Goal: Information Seeking & Learning: Find contact information

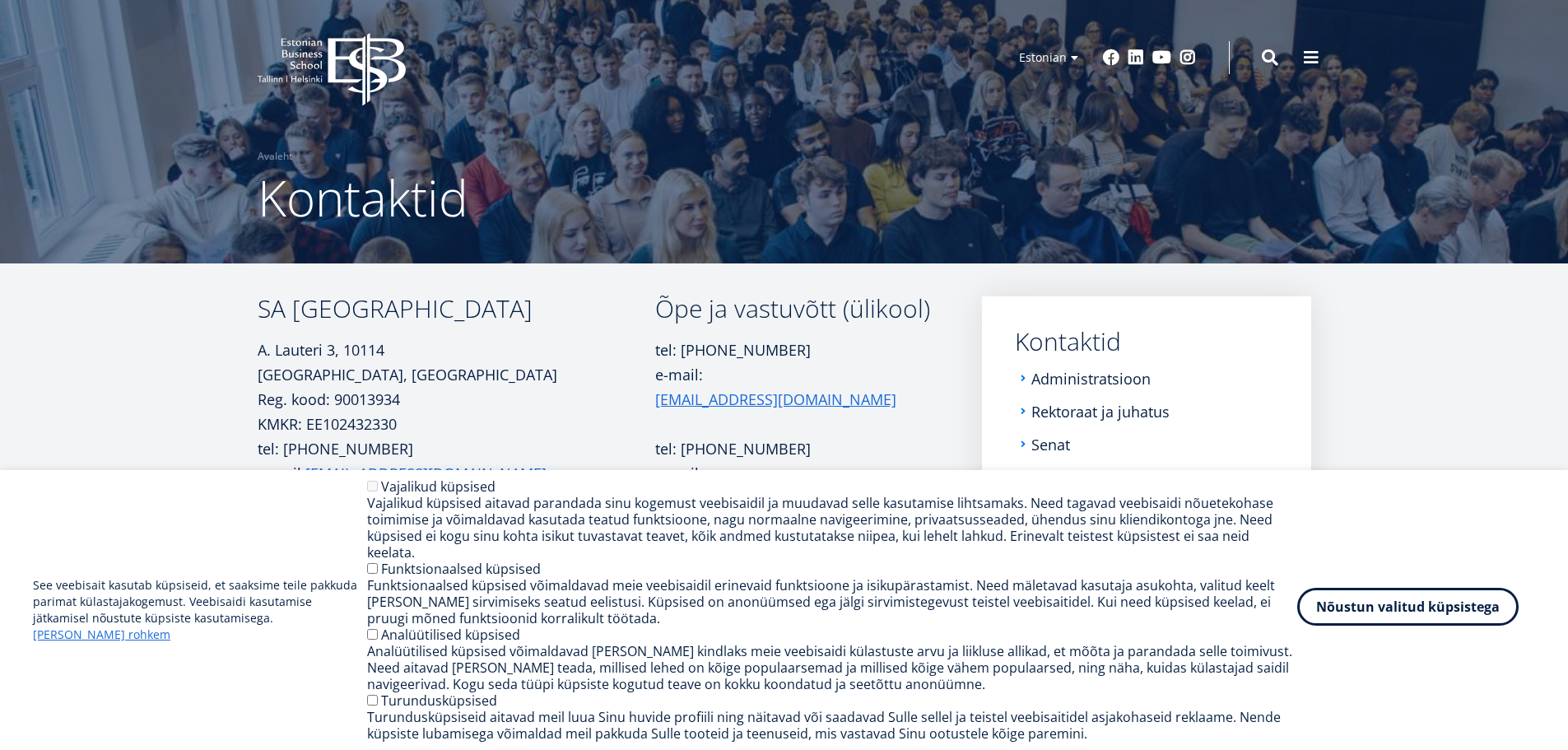
click at [1429, 610] on button "Nõustun valitud küpsistega" at bounding box center [1408, 607] width 221 height 38
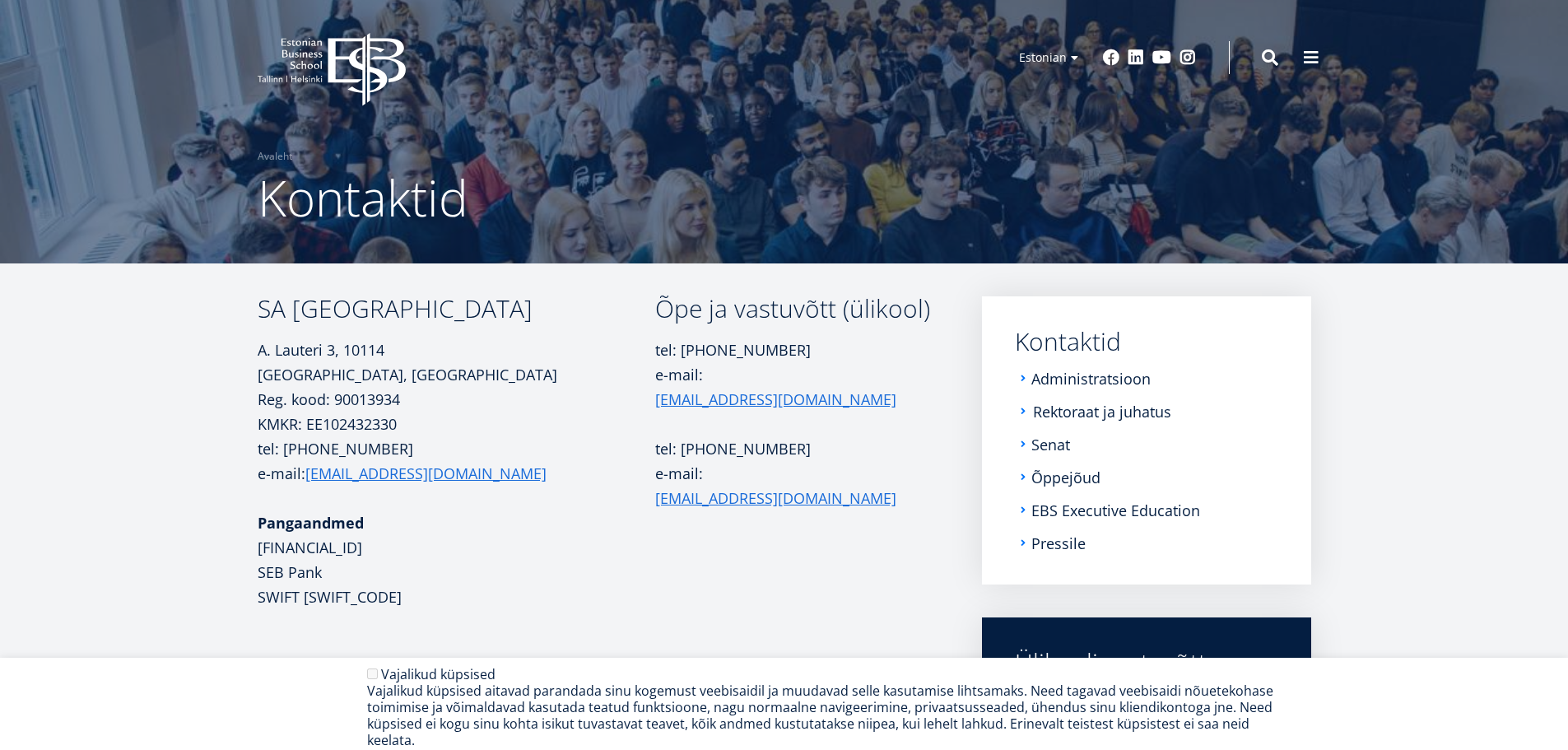
click at [1152, 411] on link "Rektoraat ja juhatus" at bounding box center [1102, 412] width 138 height 16
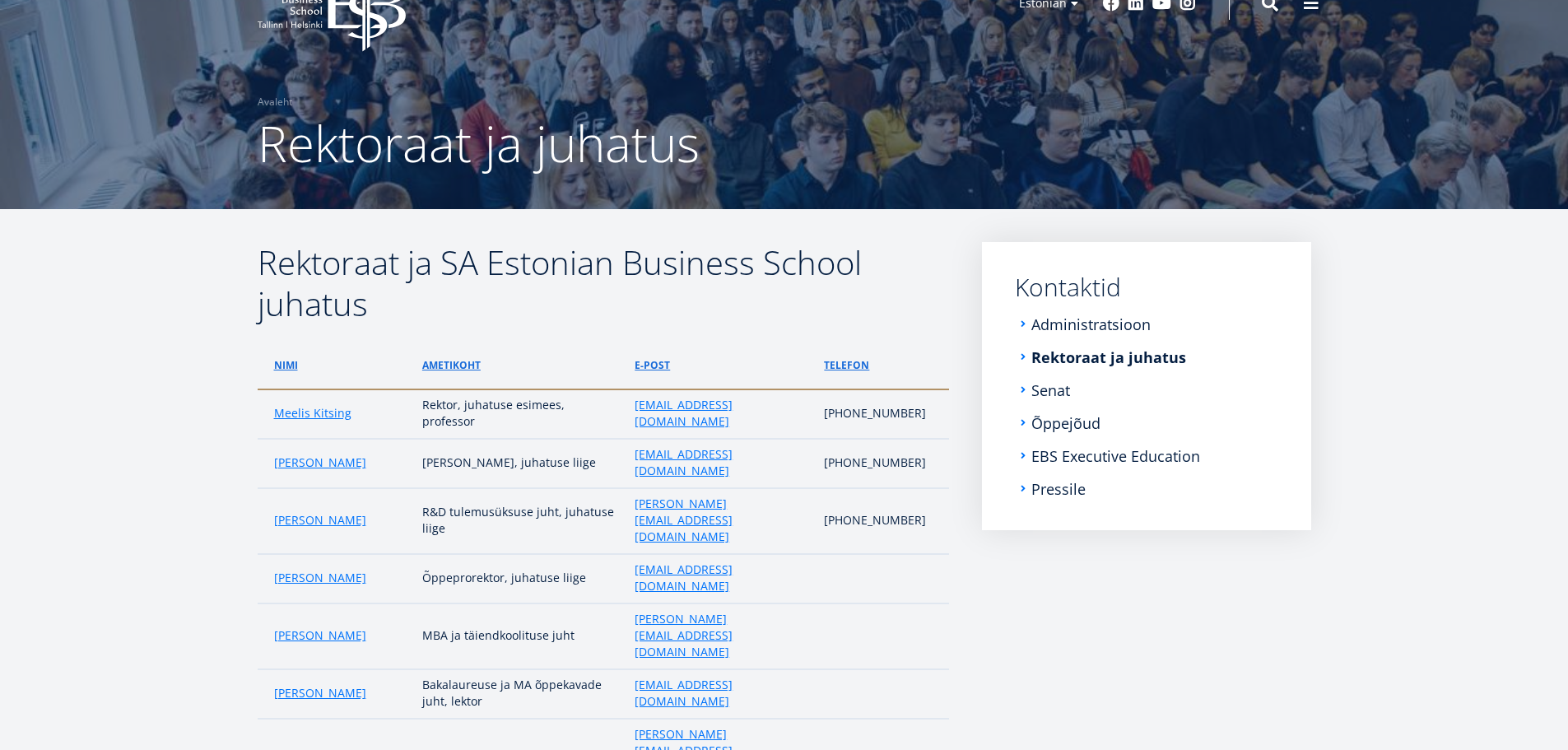
scroll to position [83, 0]
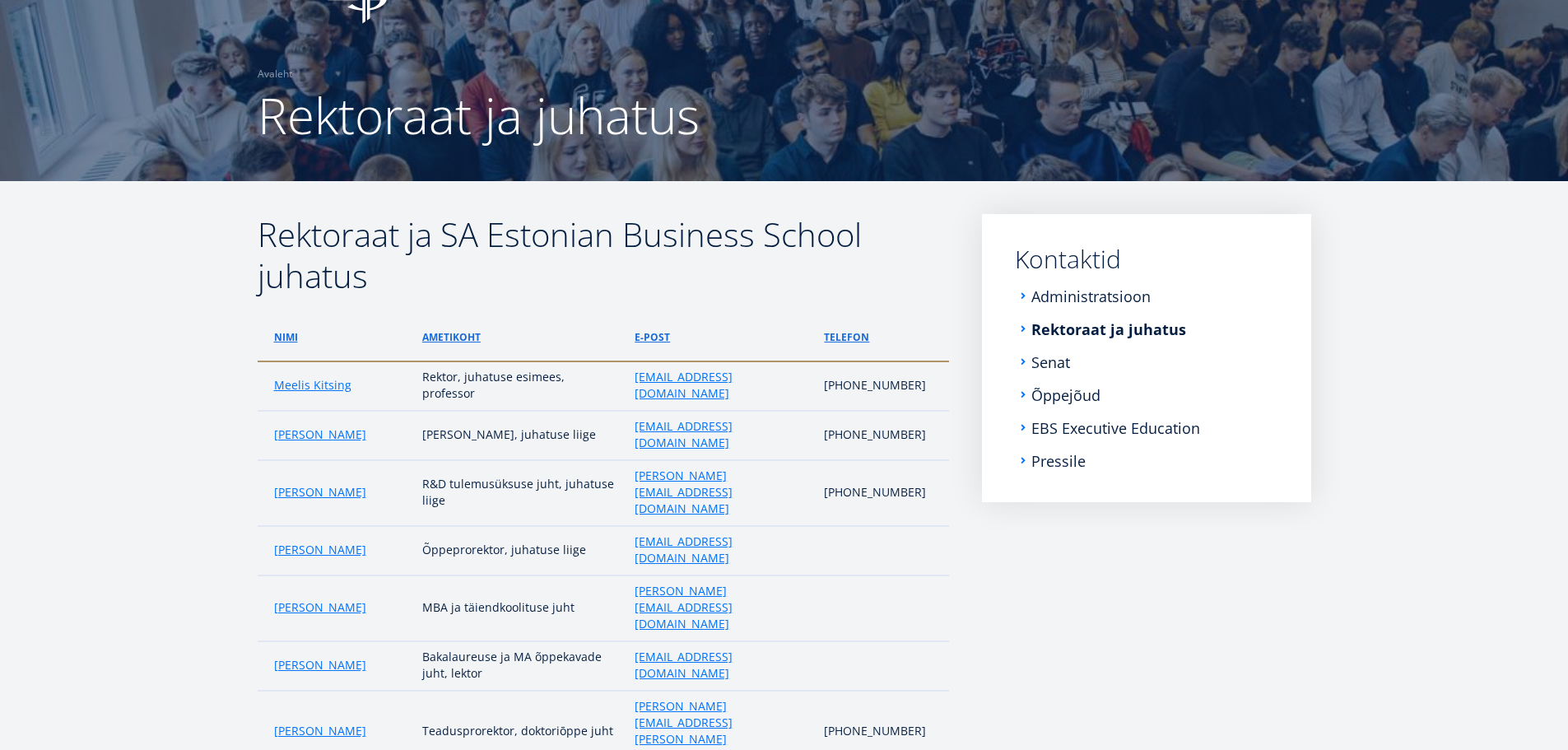
drag, startPoint x: 1064, startPoint y: 621, endPoint x: 887, endPoint y: 559, distance: 187.5
click at [1064, 621] on aside "Submenu Kontaktid Administratsioon Rektoraat ja juhatus Senat Õppejõud EBS Exec…" at bounding box center [1146, 572] width 329 height 717
drag, startPoint x: 767, startPoint y: 608, endPoint x: 636, endPoint y: 611, distance: 131.0
click at [636, 691] on td "[PERSON_NAME][EMAIL_ADDRESS][PERSON_NAME][DOMAIN_NAME]" at bounding box center [721, 732] width 190 height 83
copy link "[PERSON_NAME][EMAIL_ADDRESS][PERSON_NAME][DOMAIN_NAME]"
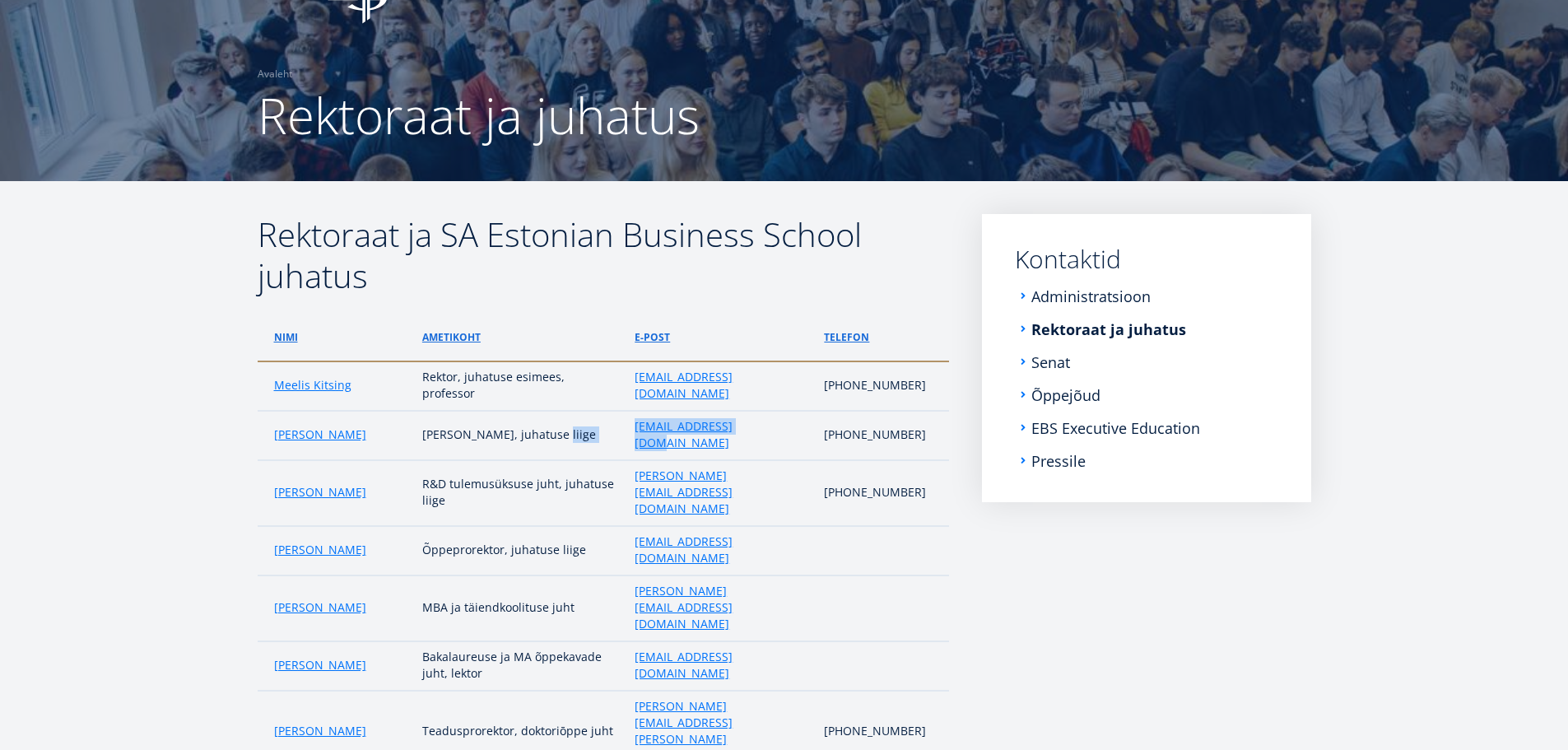
drag, startPoint x: 762, startPoint y: 408, endPoint x: 622, endPoint y: 406, distance: 140.0
click at [622, 411] on tr "[PERSON_NAME], juhatuse liige [EMAIL_ADDRESS][DOMAIN_NAME] [PHONE_NUMBER]" at bounding box center [603, 435] width 691 height 49
copy tr "[EMAIL_ADDRESS][DOMAIN_NAME]"
